Goal: Task Accomplishment & Management: Manage account settings

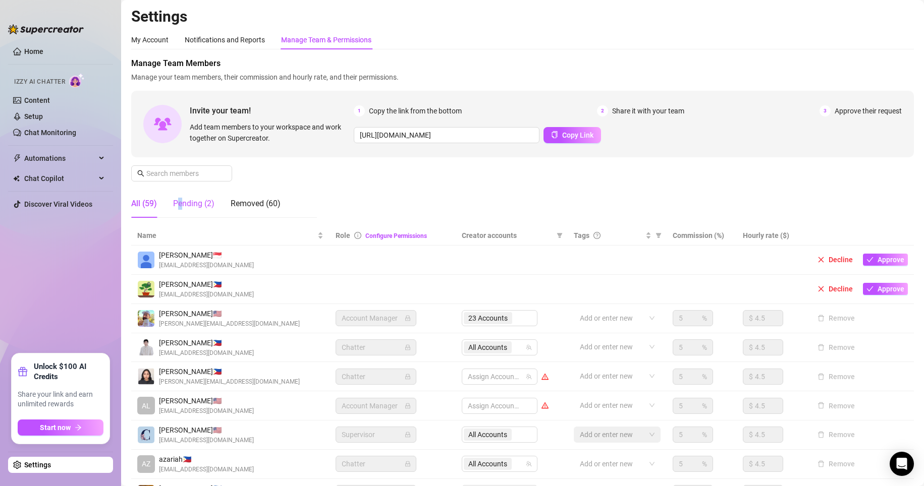
click at [181, 207] on div "Pending (2)" at bounding box center [193, 204] width 41 height 12
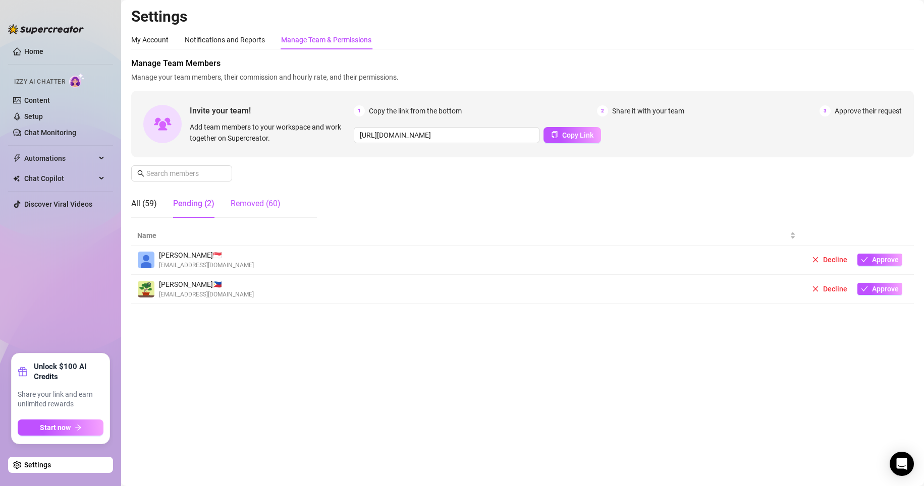
click at [240, 204] on div "Removed (60)" at bounding box center [256, 204] width 50 height 12
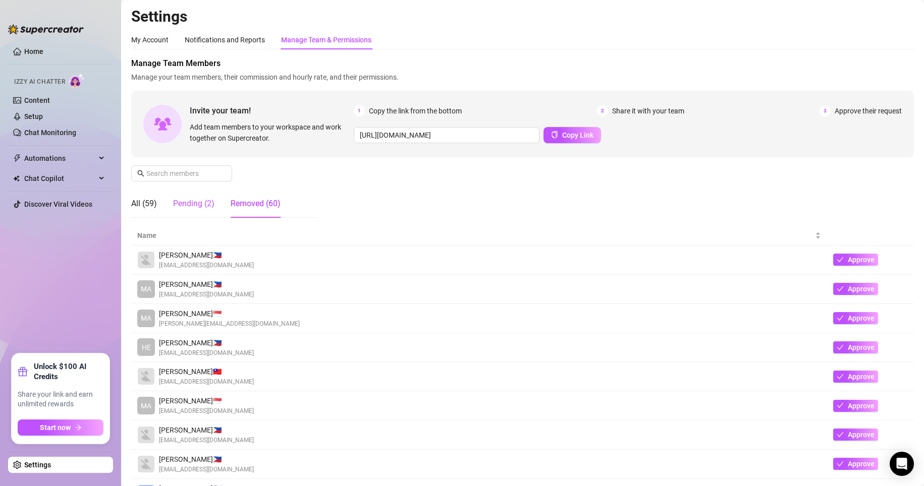
click at [186, 201] on div "Pending (2)" at bounding box center [193, 204] width 41 height 12
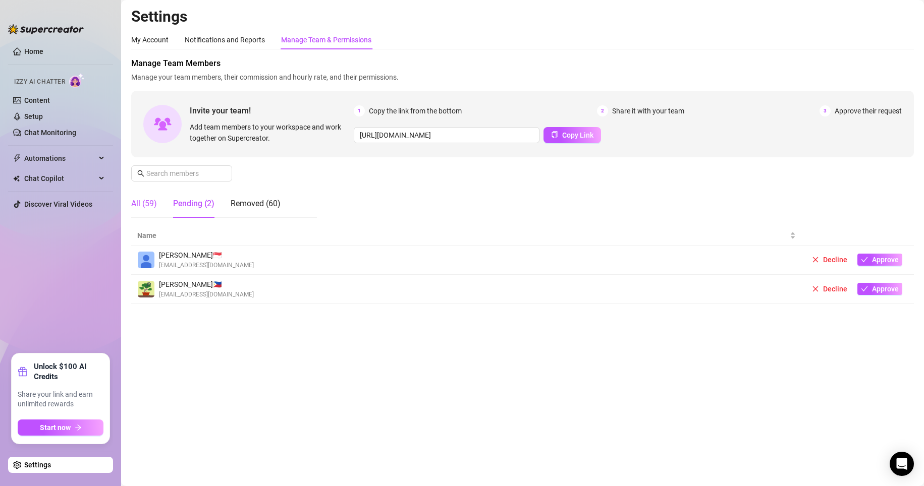
click at [150, 200] on div "All (59)" at bounding box center [144, 204] width 26 height 12
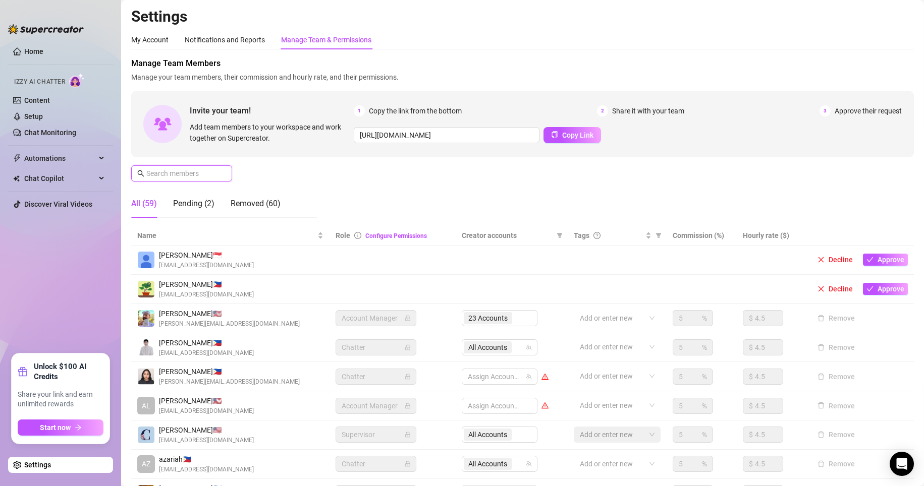
click at [164, 172] on input "text" at bounding box center [182, 173] width 72 height 11
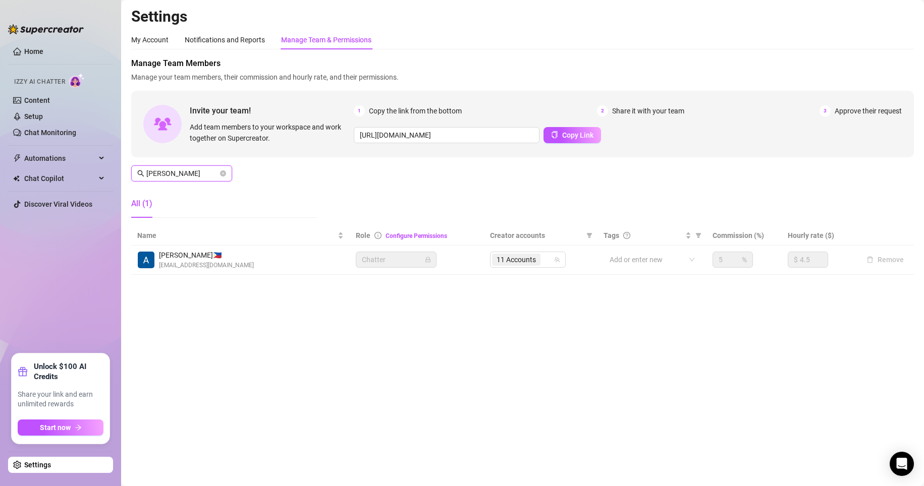
type input "antoni"
click at [254, 345] on main "Settings My Account Notifications and Reports Manage Team & Permissions Profile…" at bounding box center [522, 243] width 803 height 486
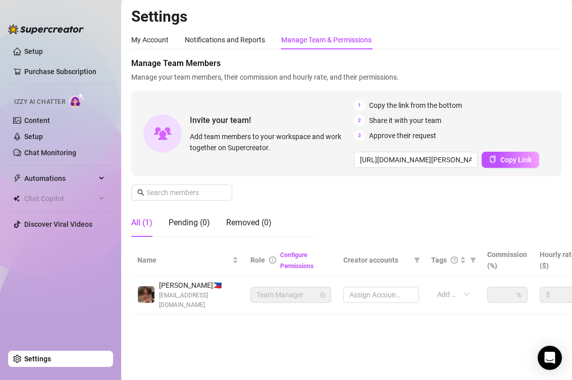
type input "[URL][DOMAIN_NAME]"
